Goal: Task Accomplishment & Management: Manage account settings

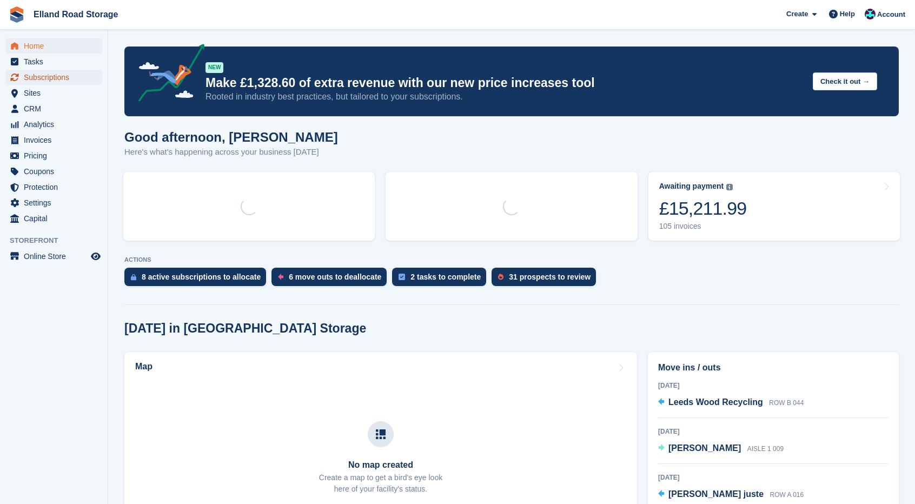
click at [43, 77] on span "Subscriptions" at bounding box center [56, 77] width 65 height 15
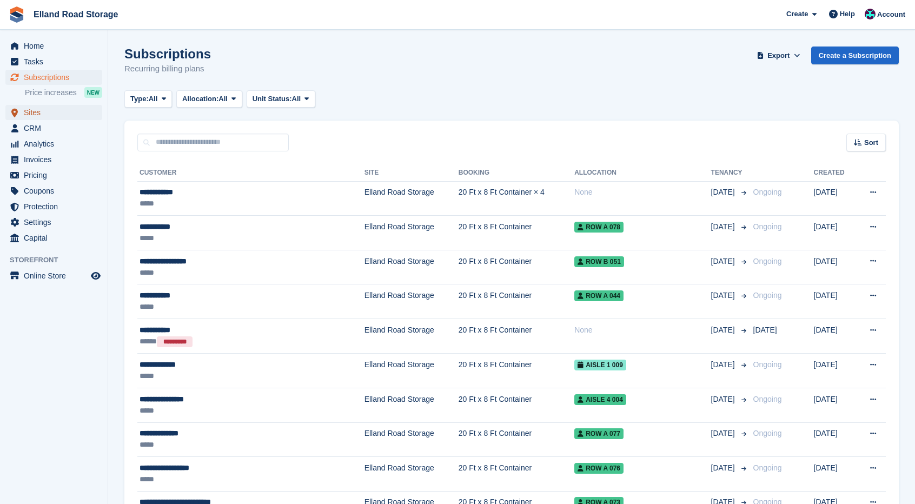
click at [51, 115] on span "Sites" at bounding box center [56, 112] width 65 height 15
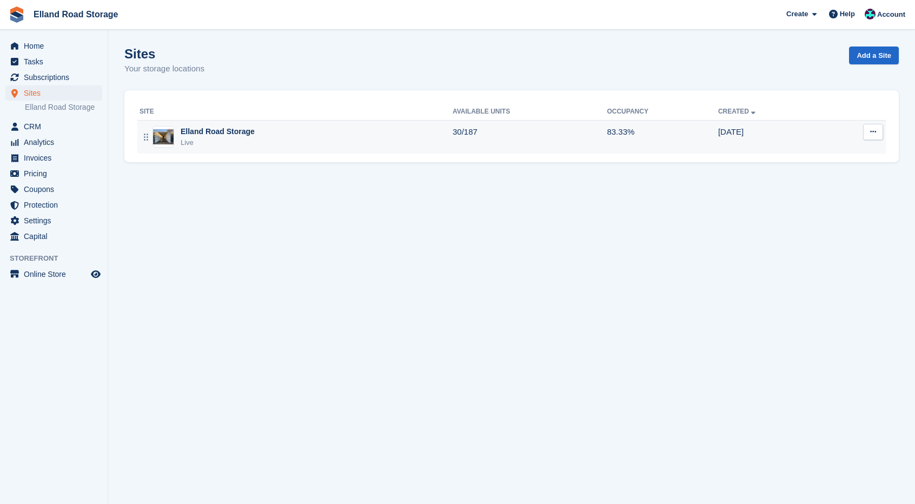
click at [245, 148] on div "Live" at bounding box center [218, 142] width 74 height 11
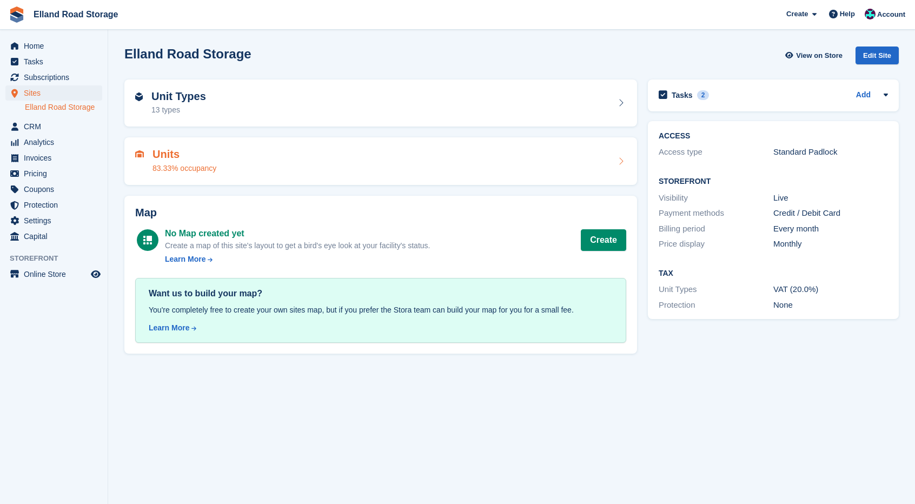
click at [585, 160] on div "Units 83.33% occupancy" at bounding box center [380, 161] width 491 height 26
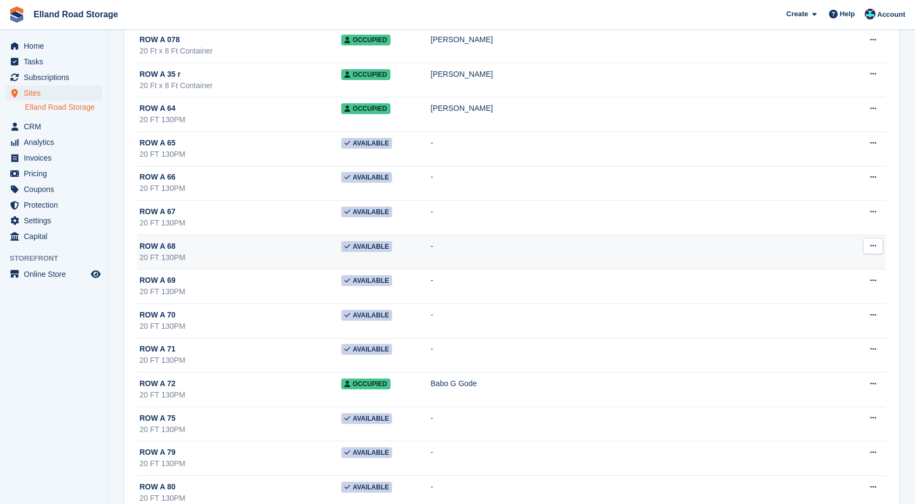
scroll to position [3406, 0]
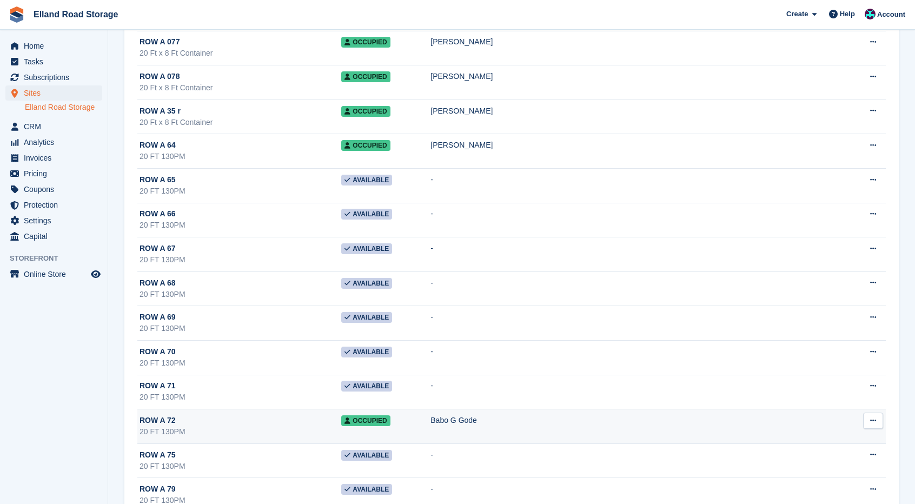
click at [455, 409] on td "Babo G Gode" at bounding box center [637, 426] width 415 height 35
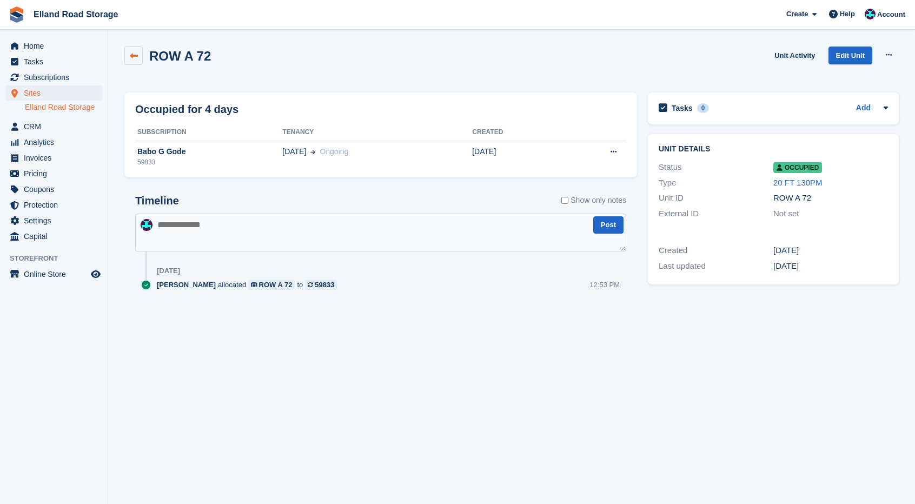
click at [134, 54] on icon at bounding box center [134, 56] width 8 height 8
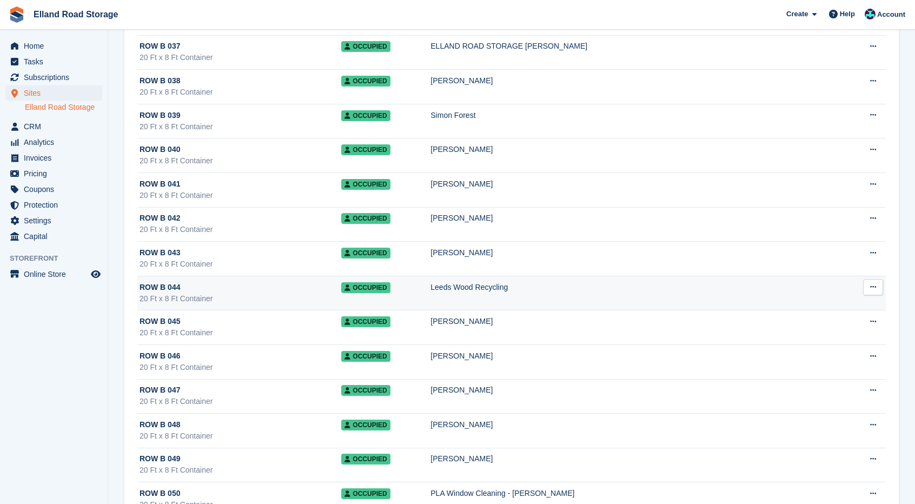
scroll to position [5187, 0]
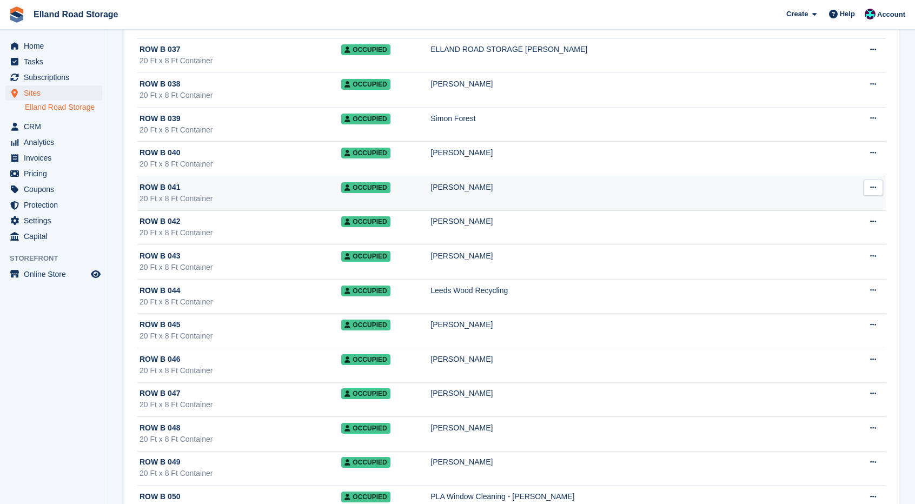
click at [474, 176] on td "[PERSON_NAME]" at bounding box center [637, 193] width 415 height 35
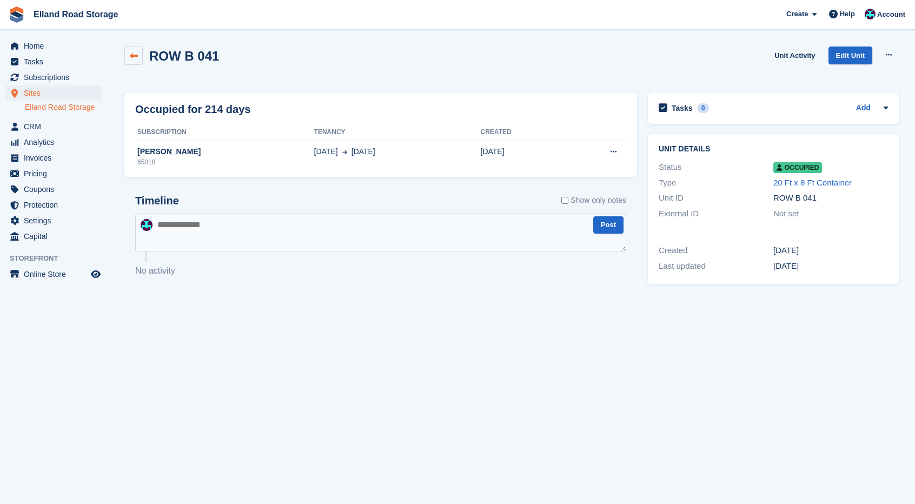
click at [139, 58] on link at bounding box center [133, 55] width 18 height 18
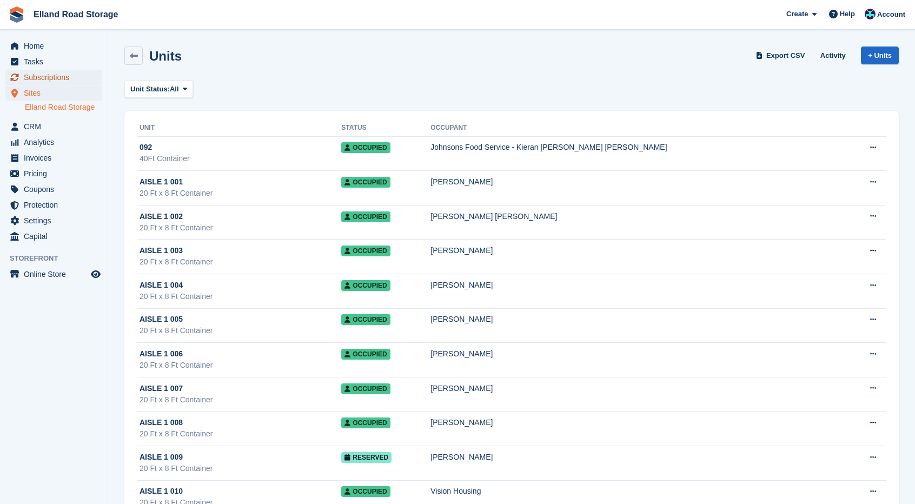
click at [58, 77] on span "Subscriptions" at bounding box center [56, 77] width 65 height 15
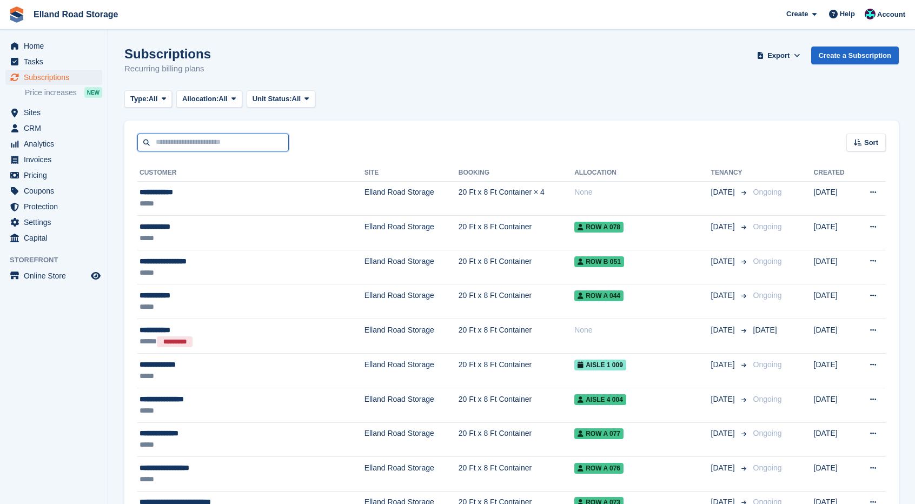
click at [251, 151] on input "text" at bounding box center [212, 143] width 151 height 18
type input "******"
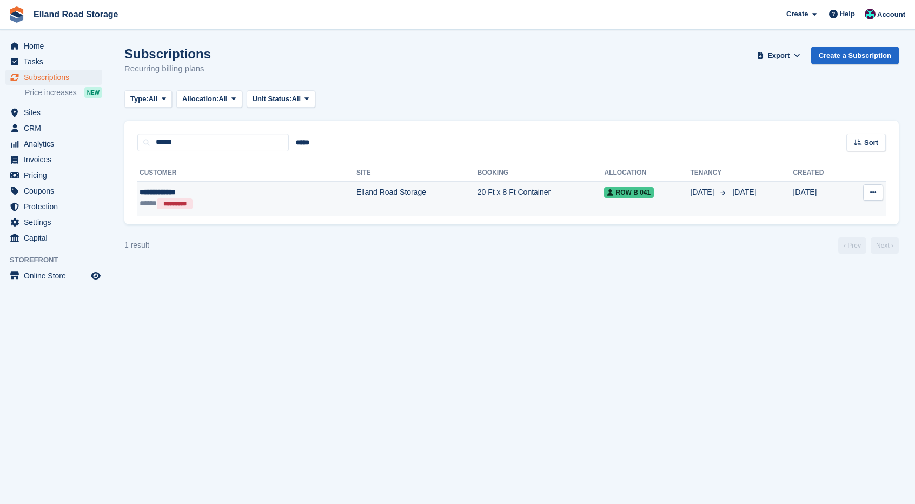
click at [479, 205] on td "20 Ft x 8 Ft Container" at bounding box center [540, 198] width 127 height 35
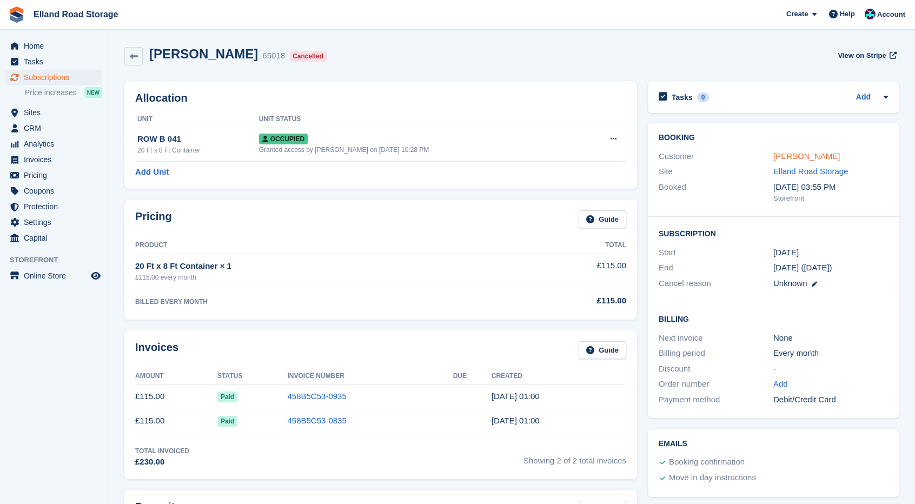
click at [803, 160] on link "[PERSON_NAME]" at bounding box center [806, 155] width 67 height 9
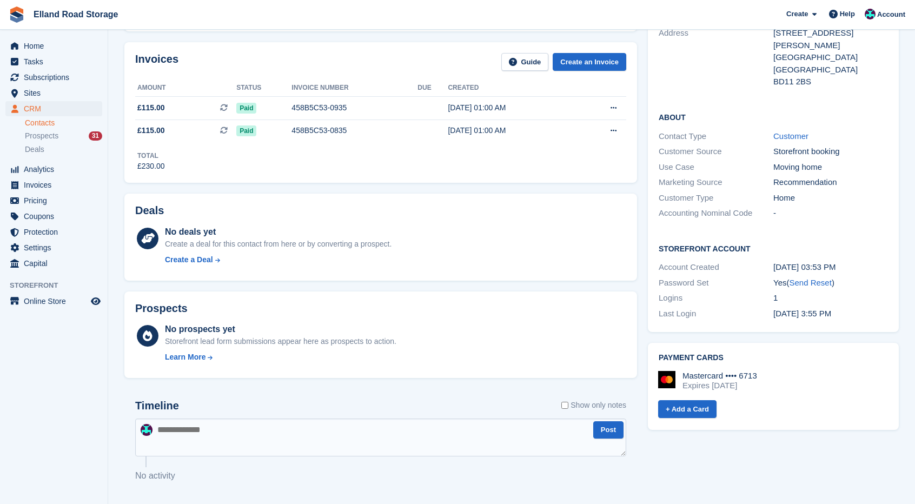
scroll to position [182, 0]
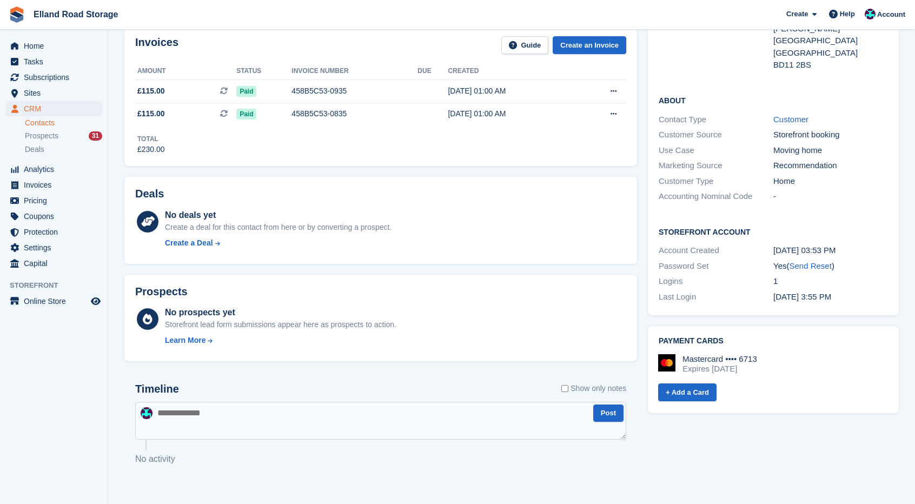
click at [366, 430] on textarea at bounding box center [380, 421] width 491 height 38
type textarea "**********"
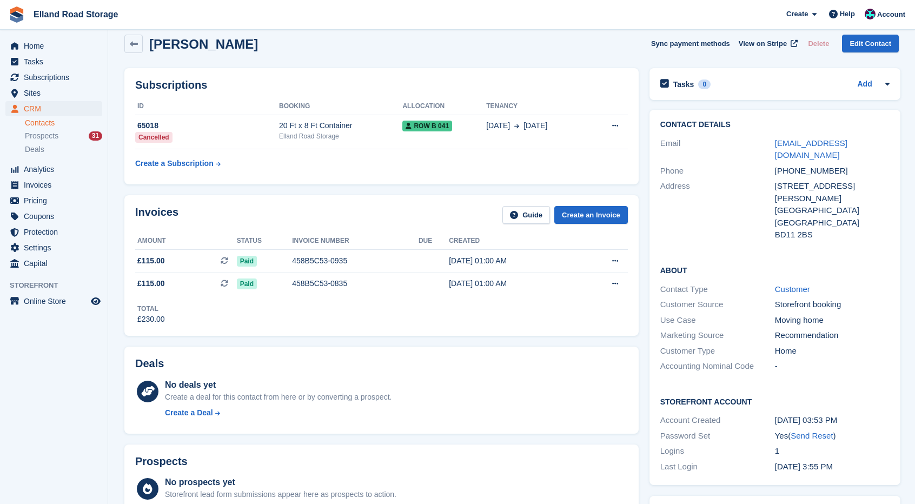
scroll to position [0, 0]
